Goal: Task Accomplishment & Management: Manage account settings

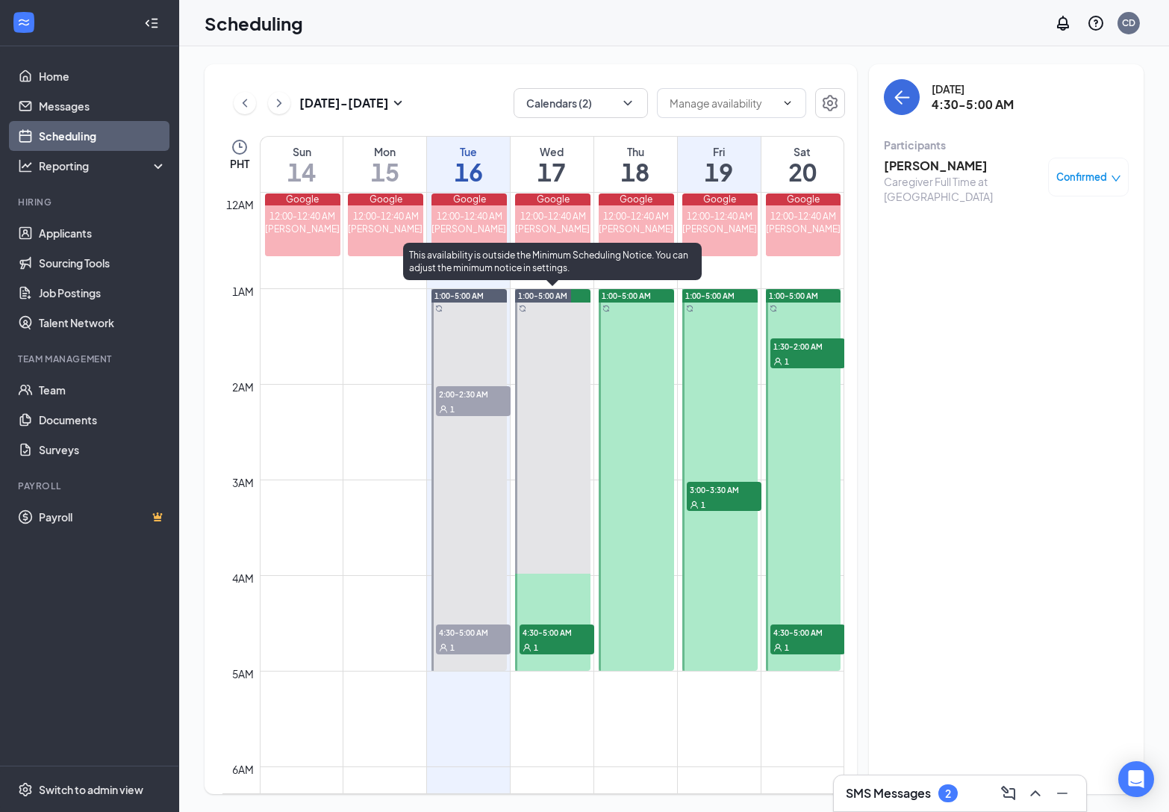
click at [550, 635] on span "4:30-5:00 AM" at bounding box center [557, 631] width 75 height 15
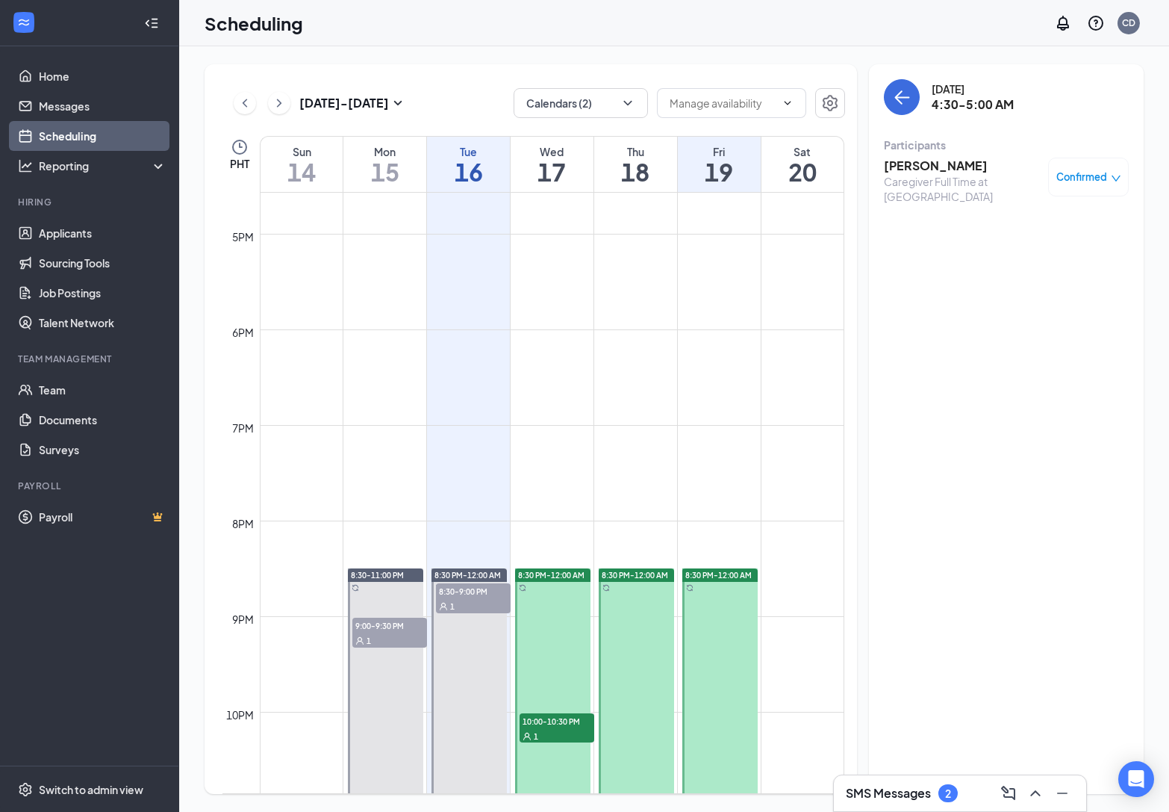
scroll to position [1691, 0]
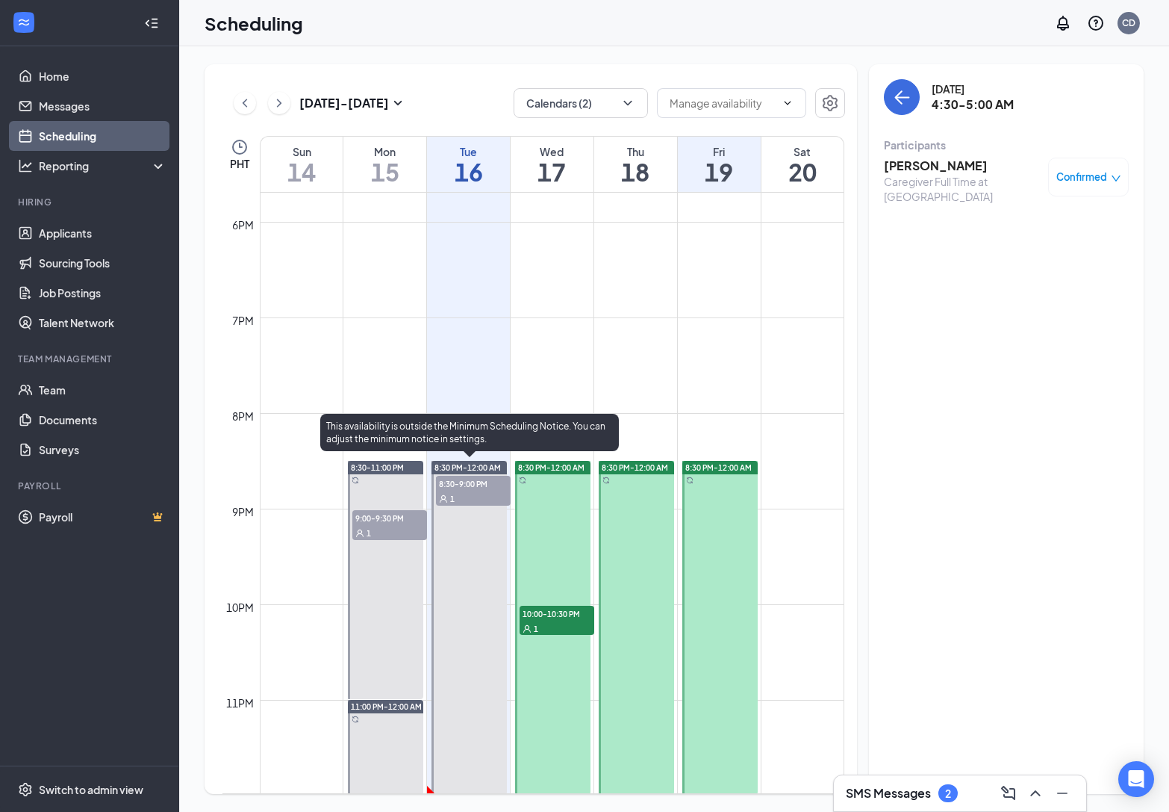
click at [435, 501] on div "8:30-9:00 PM 1" at bounding box center [473, 490] width 78 height 33
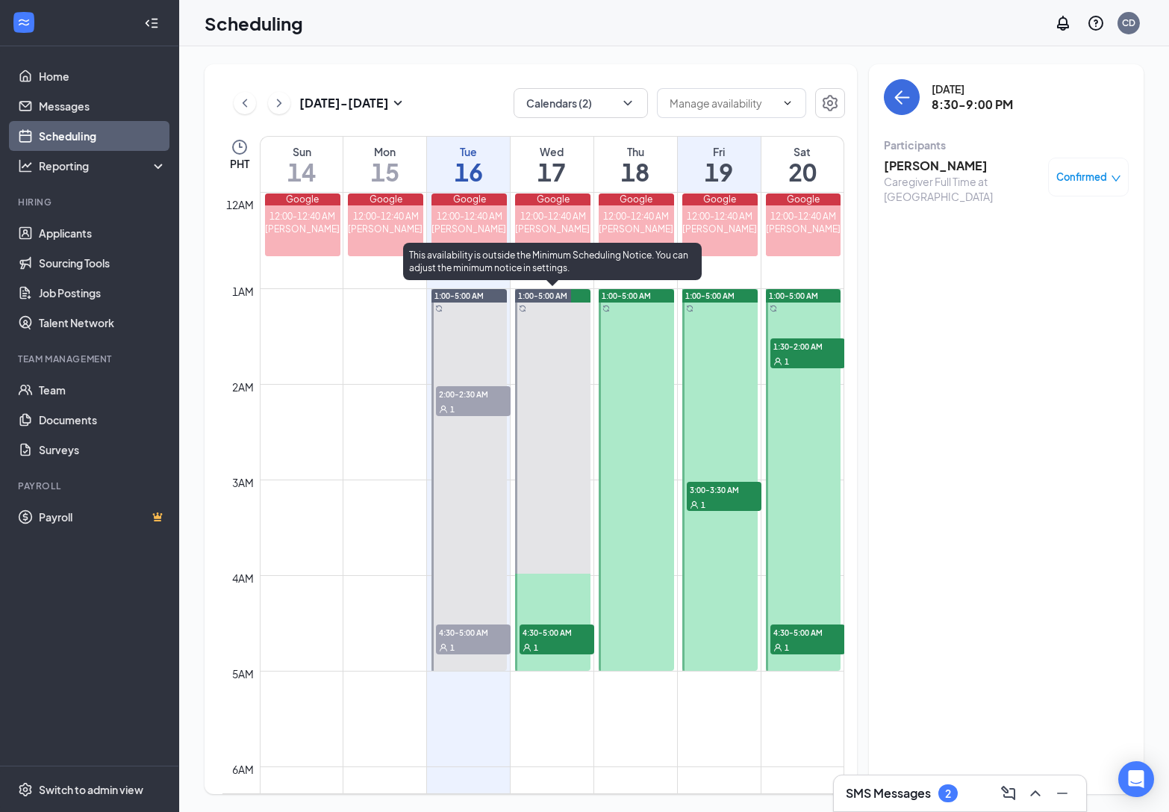
click at [547, 638] on span "4:30-5:00 AM" at bounding box center [557, 631] width 75 height 15
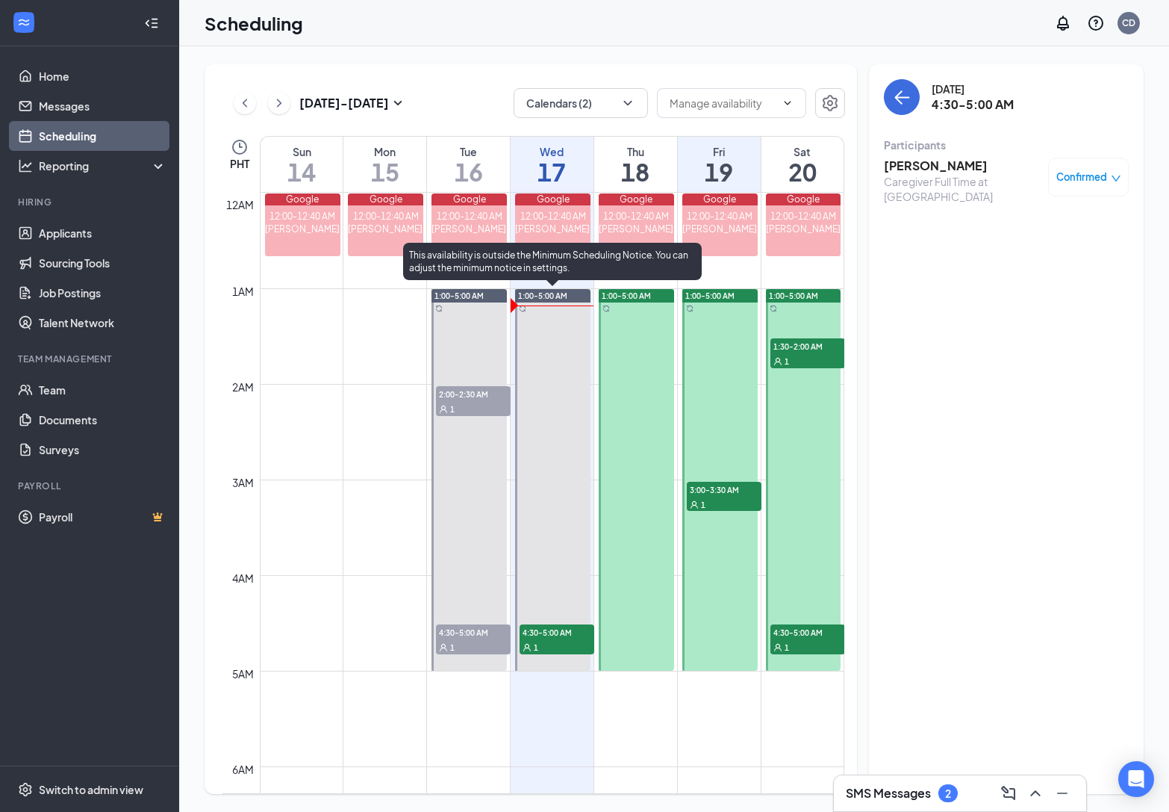
click at [573, 634] on span "4:30-5:00 AM" at bounding box center [557, 631] width 75 height 15
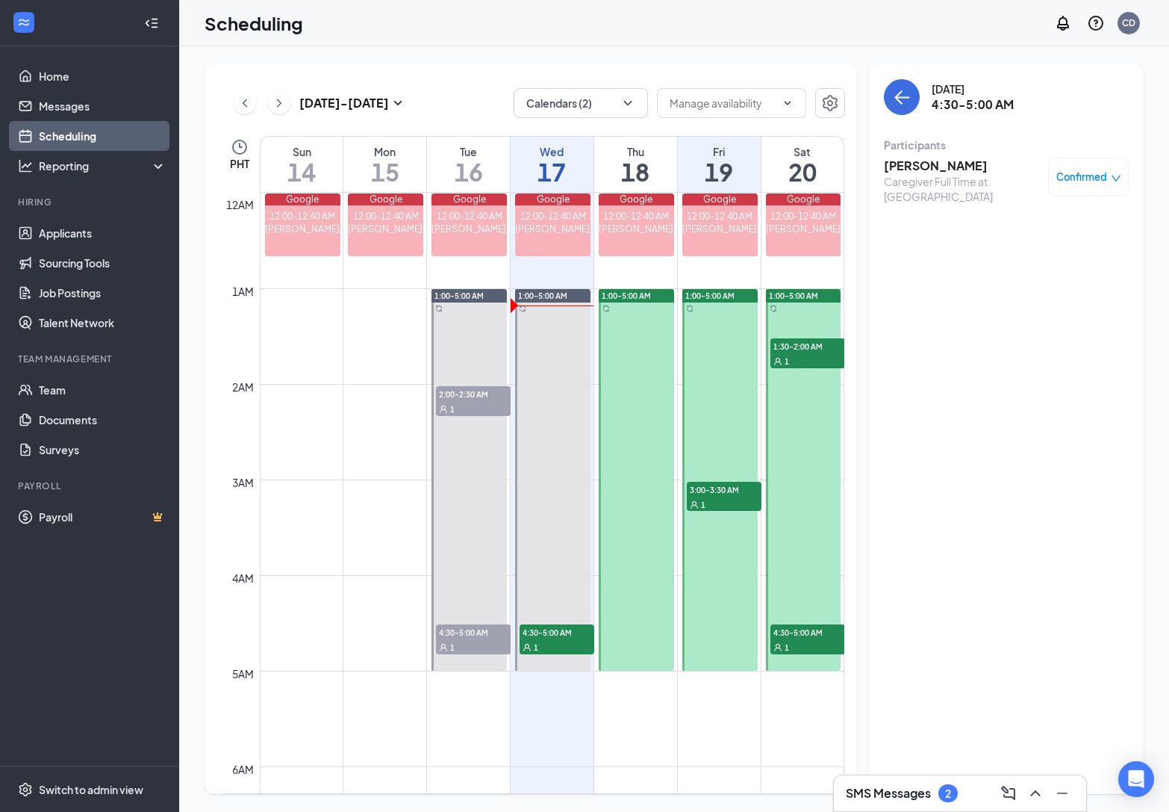
click at [929, 162] on h3 "Sean Hesson" at bounding box center [962, 166] width 157 height 16
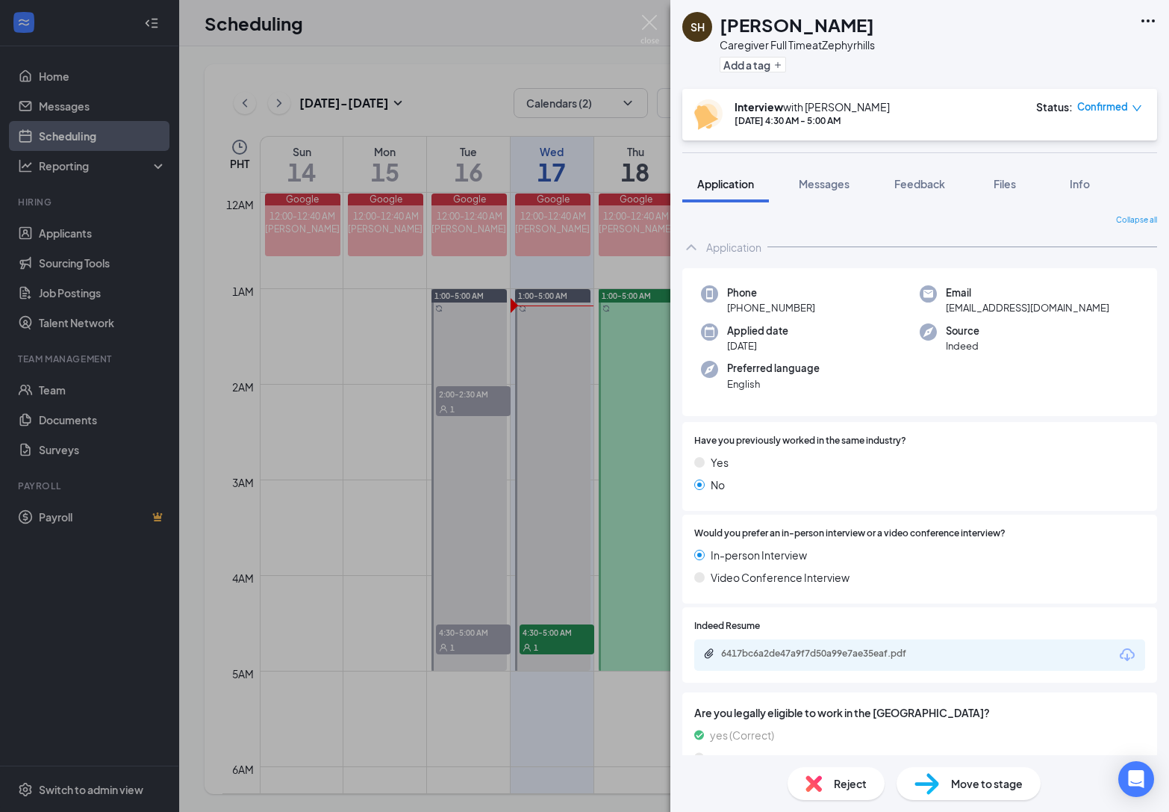
drag, startPoint x: 820, startPoint y: 306, endPoint x: 722, endPoint y: 308, distance: 97.8
click at [722, 308] on div "Phone +1 (352) 206-2413" at bounding box center [810, 300] width 219 height 31
copy span "+1 (352) 206-2413"
click at [773, 57] on button "Add a tag" at bounding box center [753, 65] width 66 height 16
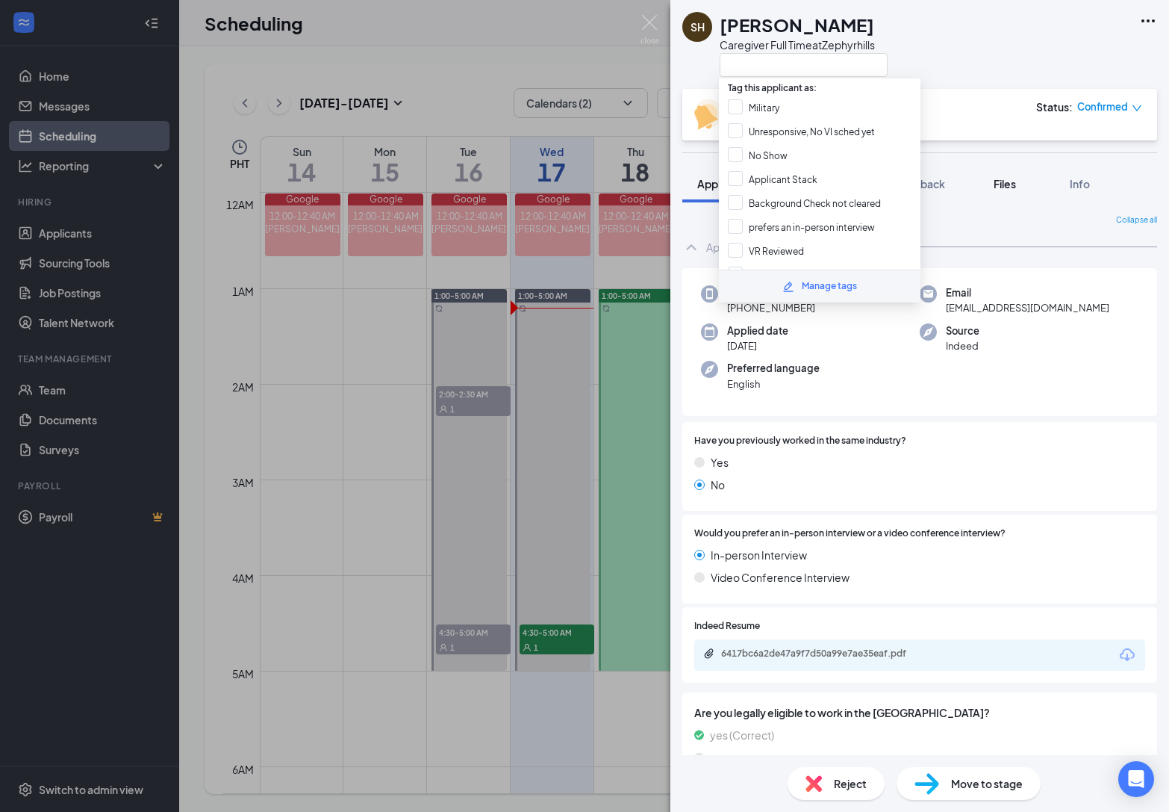
click at [992, 193] on button "Files" at bounding box center [1005, 183] width 60 height 37
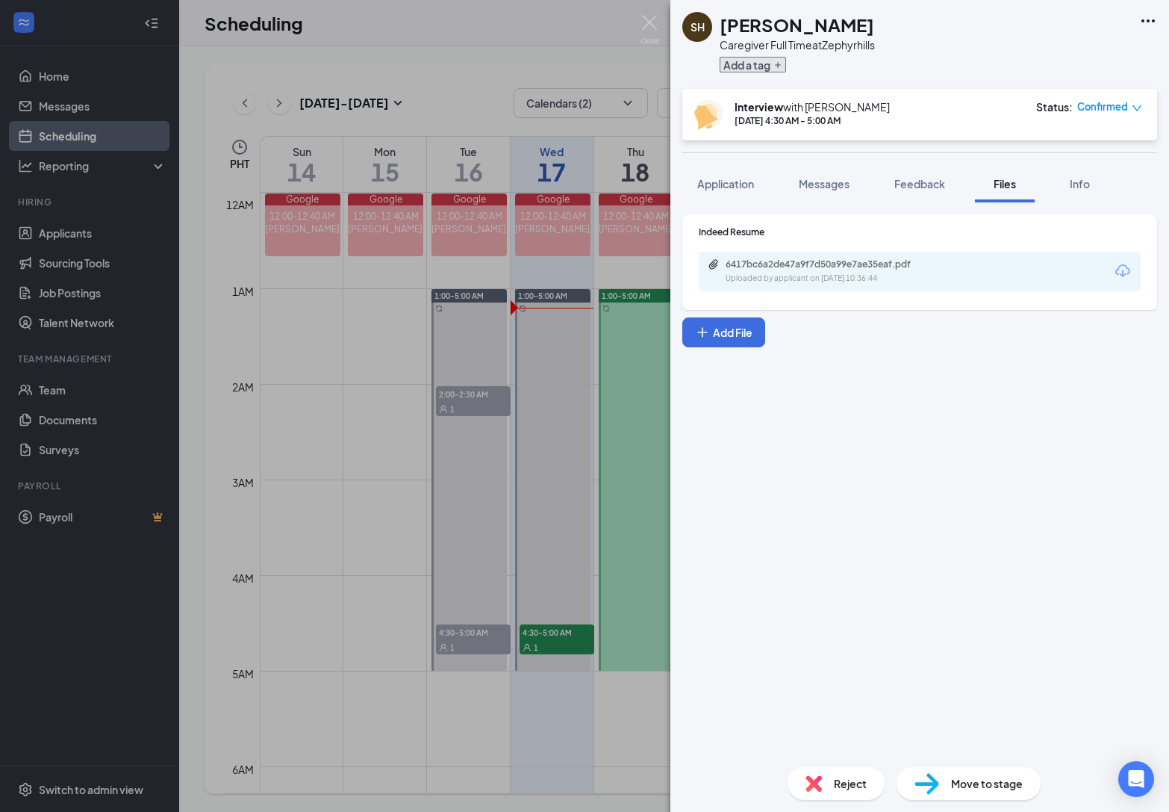
click at [782, 68] on icon "Plus" at bounding box center [777, 64] width 9 height 9
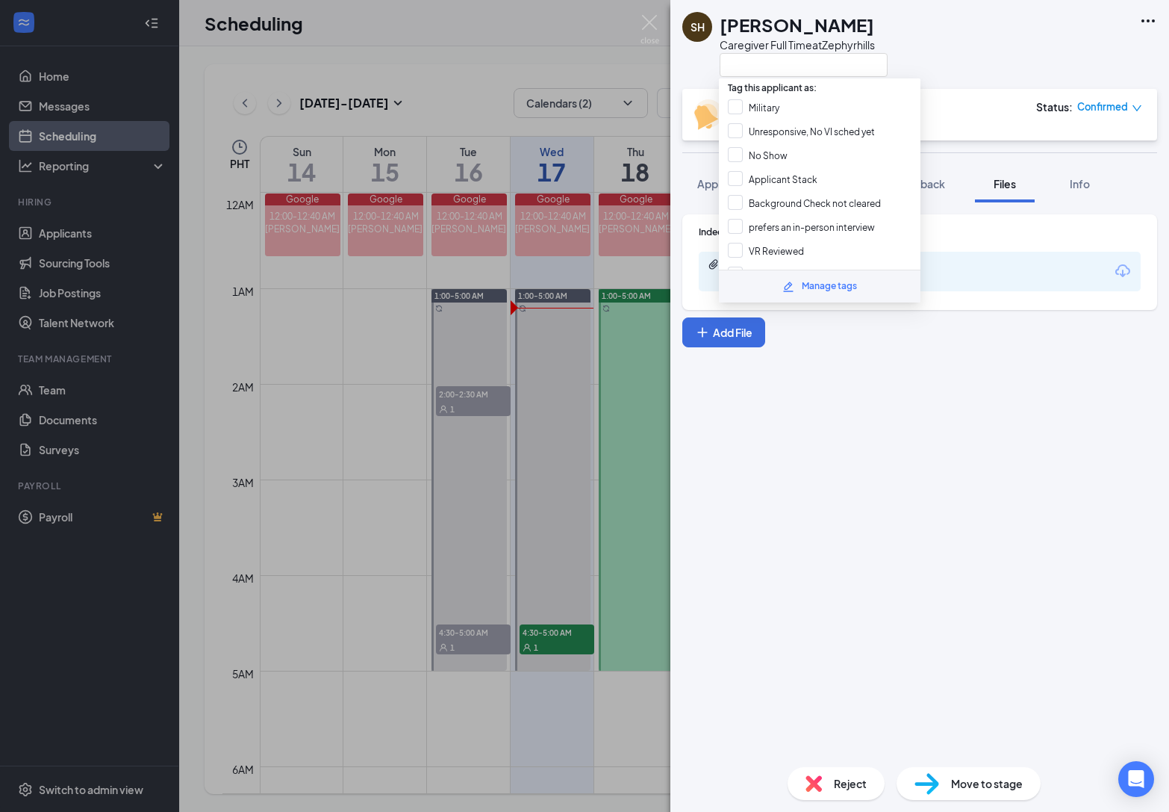
click at [1038, 396] on div "Indeed Resume 6417bc6a2de47a9f7d50a99e7ae35eaf.pdf Uploaded by applicant on Sep…" at bounding box center [919, 478] width 499 height 552
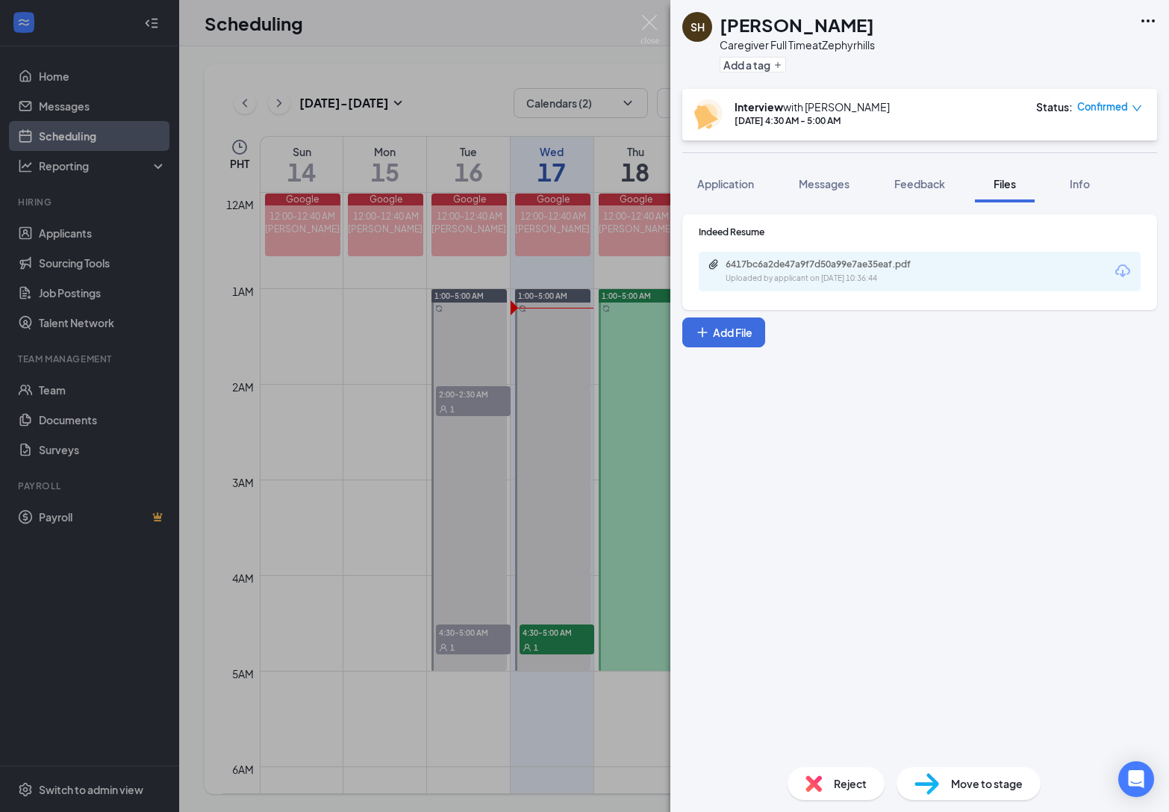
click at [847, 264] on div "6417bc6a2de47a9f7d50a99e7ae35eaf.pdf" at bounding box center [830, 264] width 209 height 12
click at [774, 62] on icon "Plus" at bounding box center [777, 64] width 9 height 9
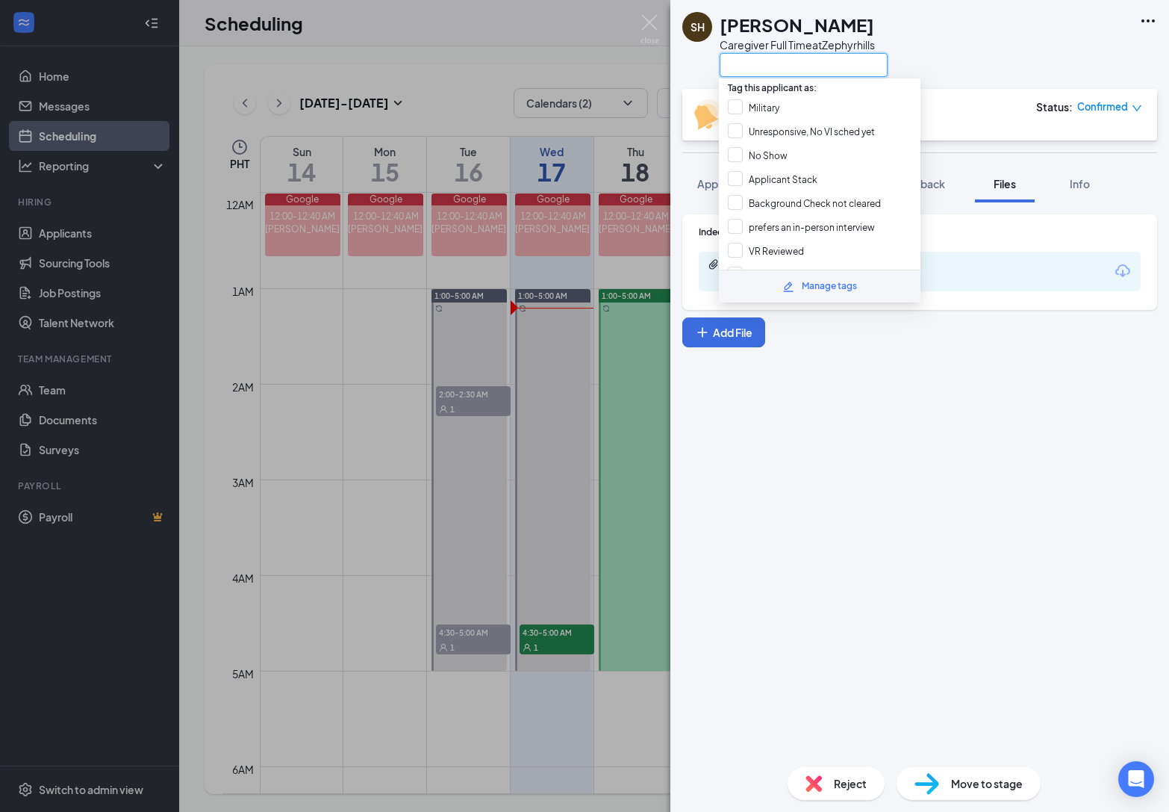
click at [766, 63] on input "text" at bounding box center [804, 65] width 168 height 24
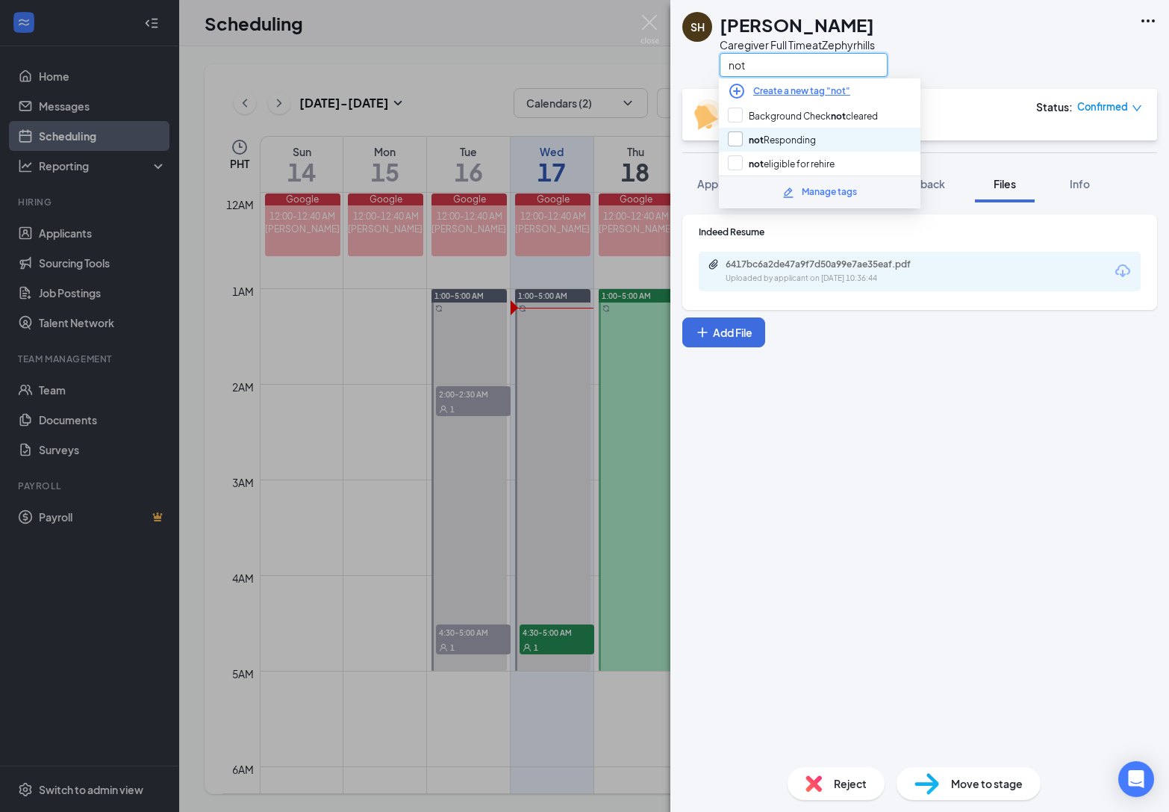
type input "not"
click at [741, 138] on input "not Responding" at bounding box center [772, 139] width 88 height 16
checkbox input "true"
click at [940, 213] on div "Indeed Resume 6417bc6a2de47a9f7d50a99e7ae35eaf.pdf Uploaded by applicant on Sep…" at bounding box center [919, 478] width 499 height 552
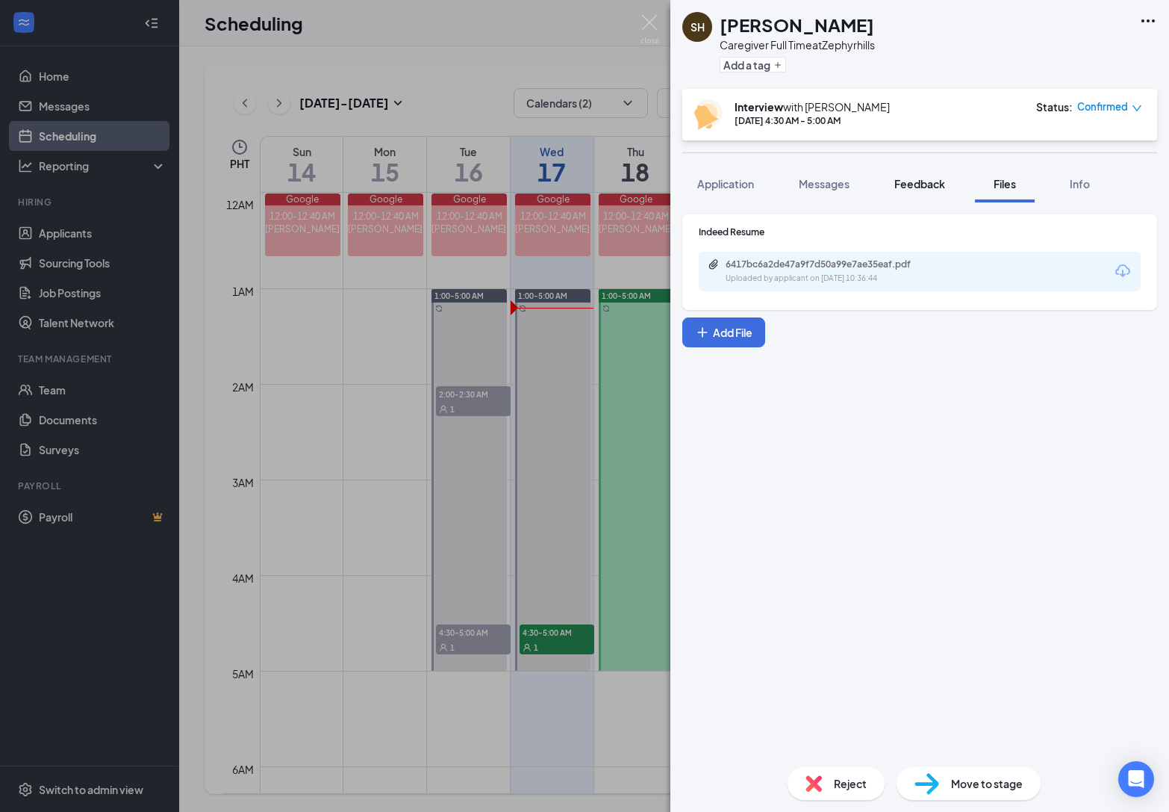
click at [940, 194] on button "Feedback" at bounding box center [919, 183] width 81 height 37
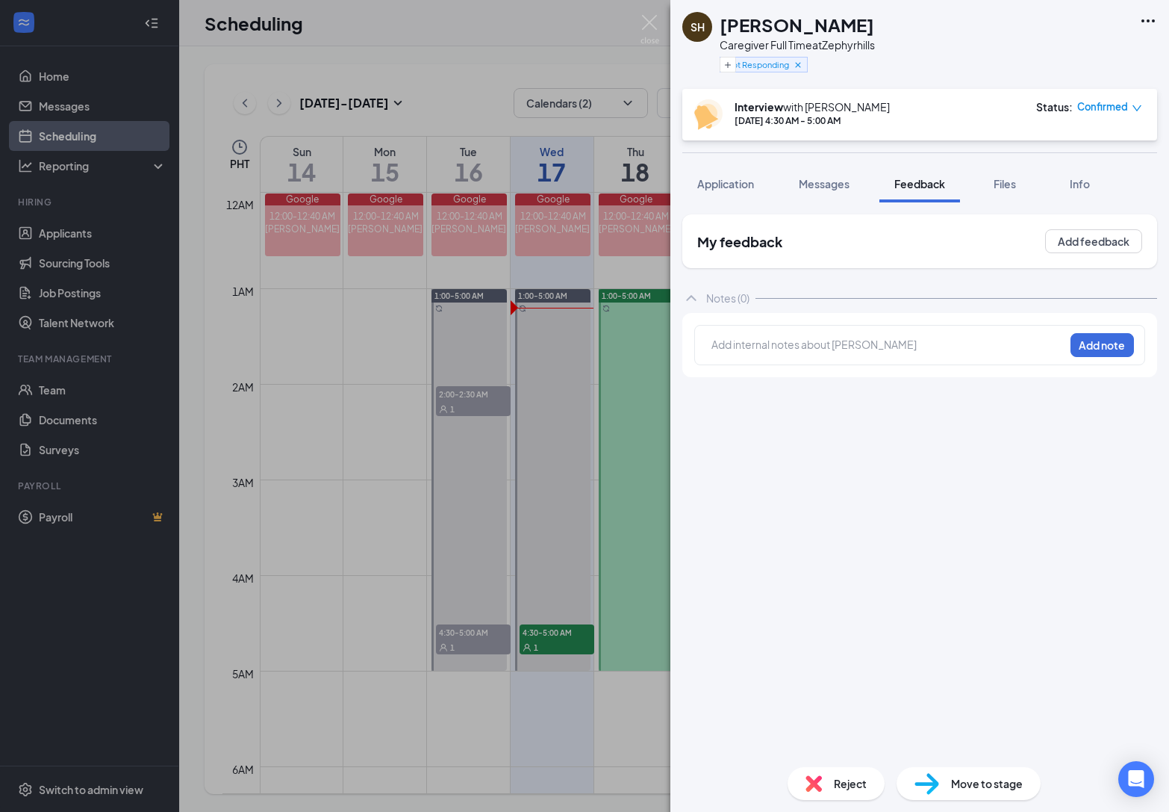
click at [915, 355] on div "SH Sean Hesson Caregiver Full Time at Zephyrhills Not Responding Interview with…" at bounding box center [919, 406] width 499 height 812
click at [912, 349] on div at bounding box center [888, 345] width 352 height 16
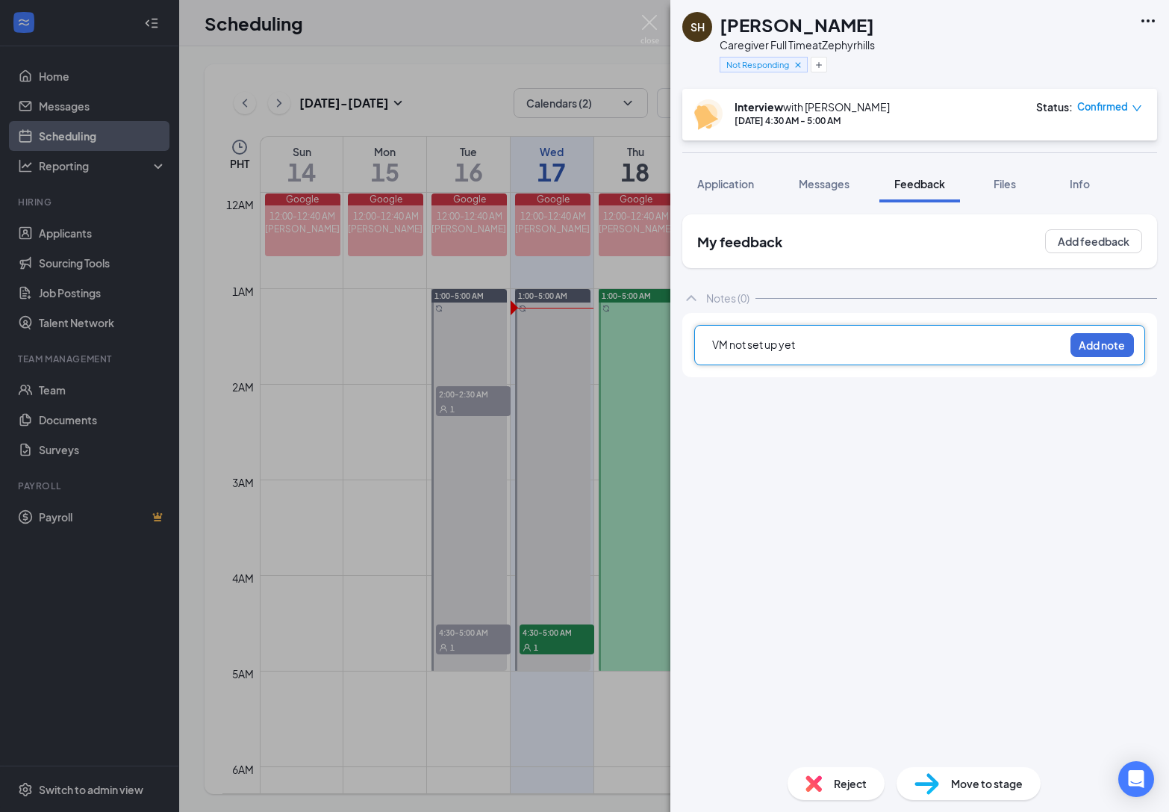
click at [652, 471] on div "SH Sean Hesson Caregiver Full Time at Zephyrhills Not Responding Interview with…" at bounding box center [584, 406] width 1169 height 812
